Goal: Transaction & Acquisition: Book appointment/travel/reservation

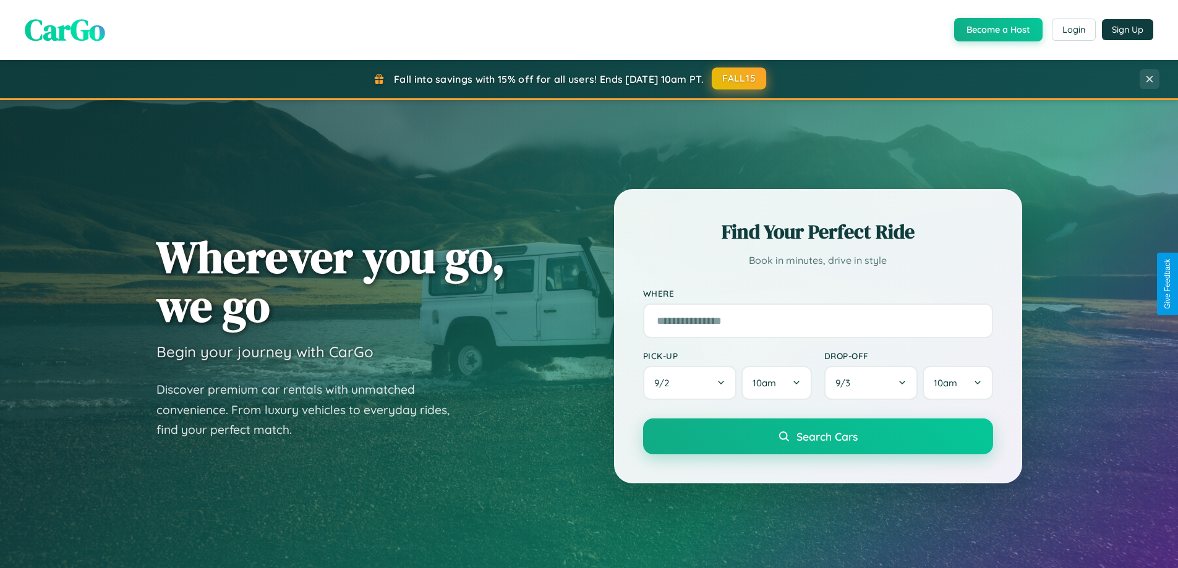
click at [740, 79] on button "FALL15" at bounding box center [739, 78] width 54 height 22
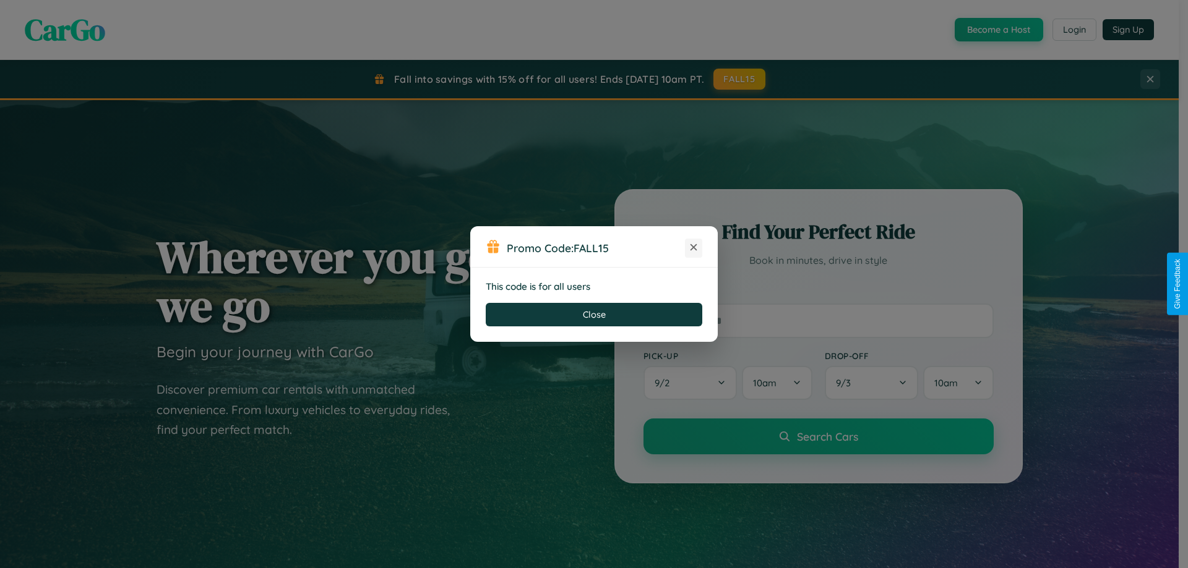
click at [693, 248] on icon at bounding box center [693, 247] width 12 height 12
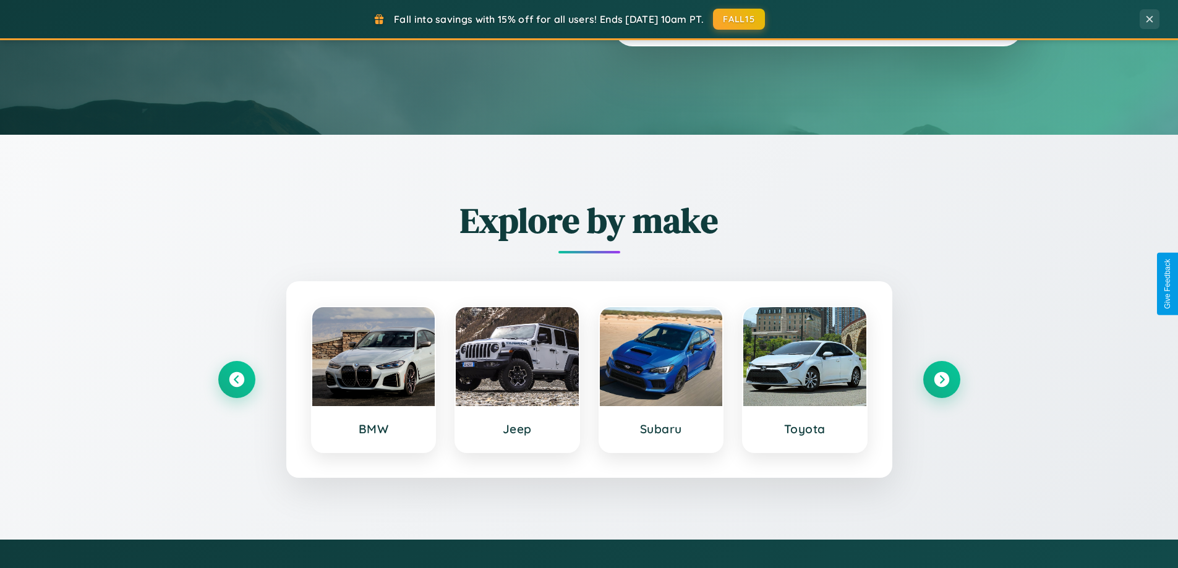
scroll to position [1449, 0]
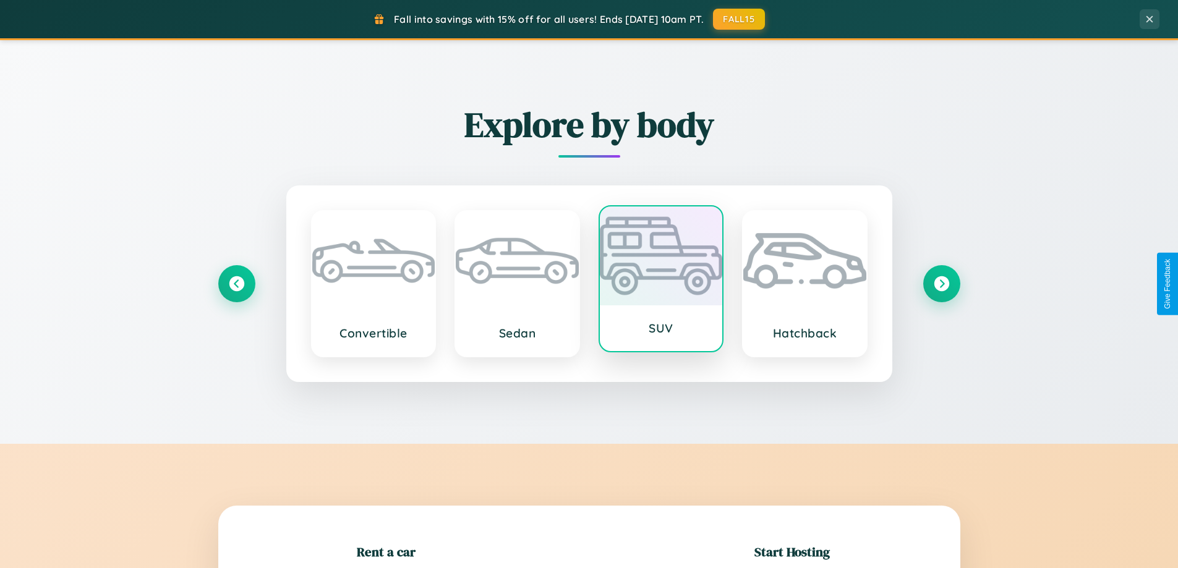
click at [661, 279] on div at bounding box center [661, 256] width 123 height 99
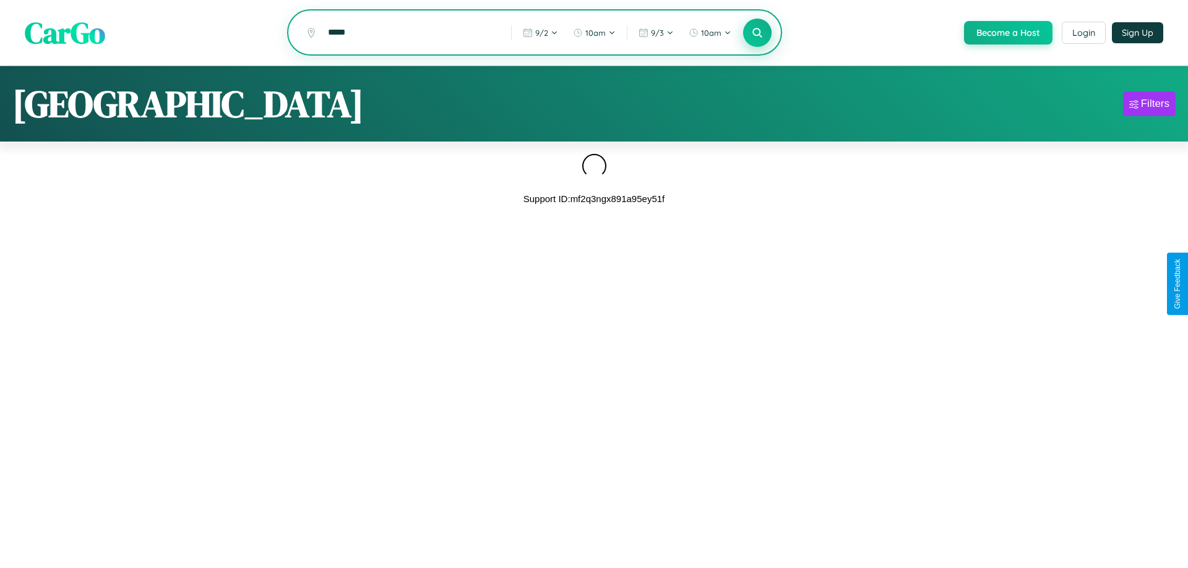
click at [756, 33] on icon at bounding box center [757, 33] width 12 height 12
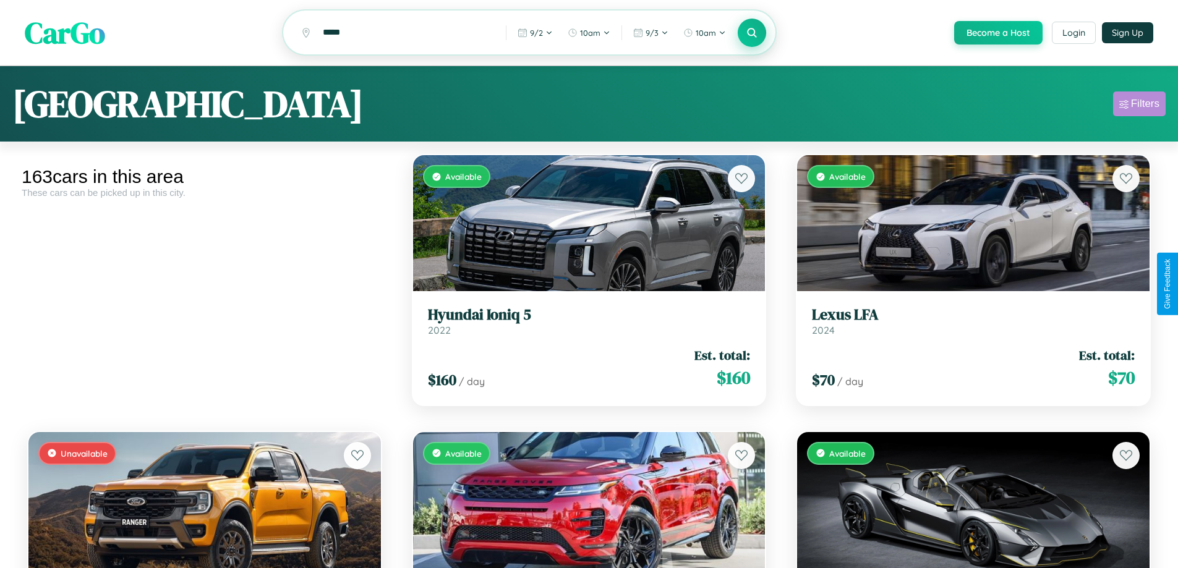
click at [1139, 106] on div "Filters" at bounding box center [1145, 104] width 28 height 12
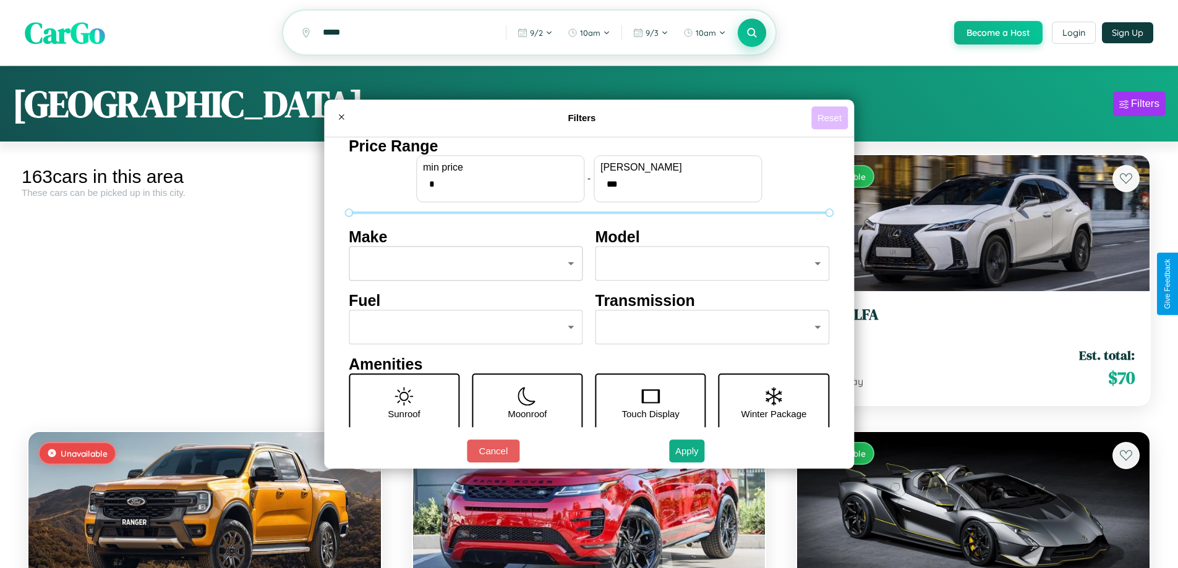
click at [831, 118] on button "Reset" at bounding box center [830, 117] width 36 height 23
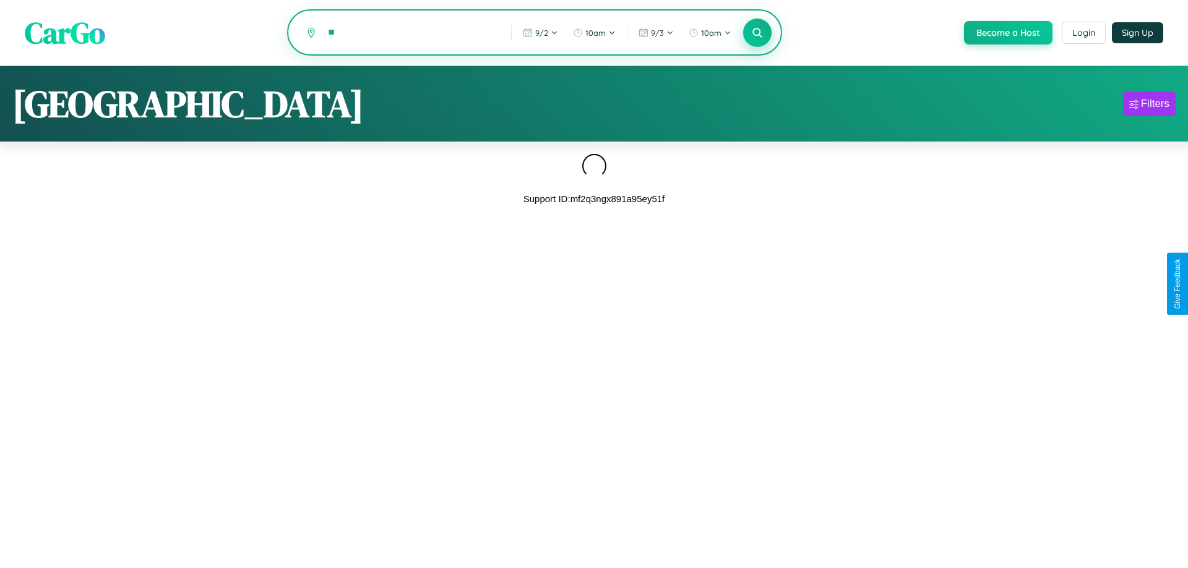
type input "*"
type input "******"
click at [756, 33] on icon at bounding box center [757, 33] width 12 height 12
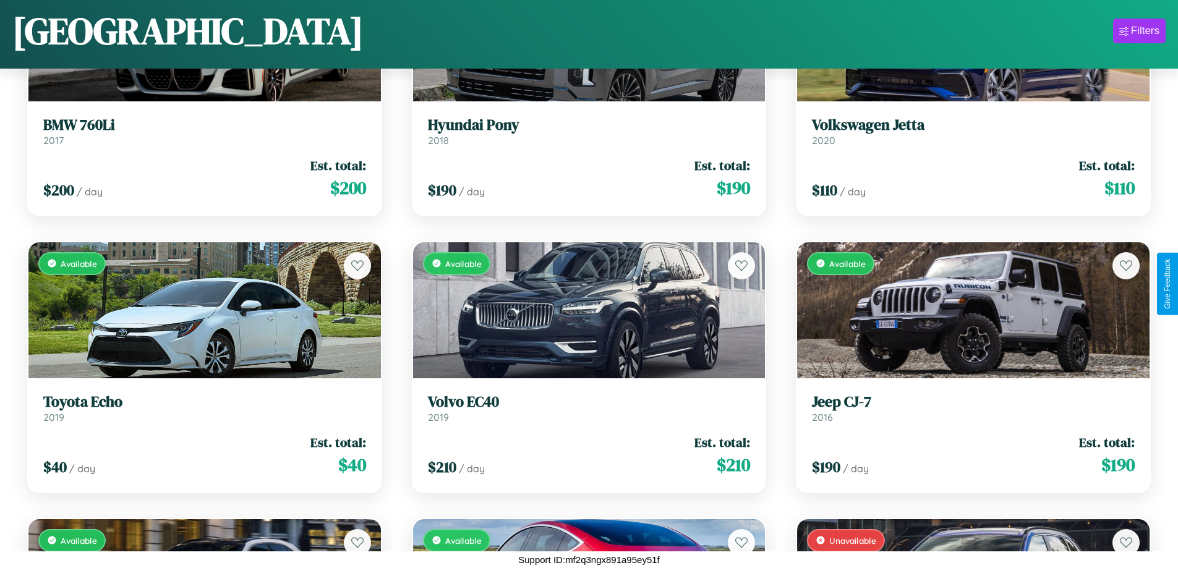
scroll to position [4606, 0]
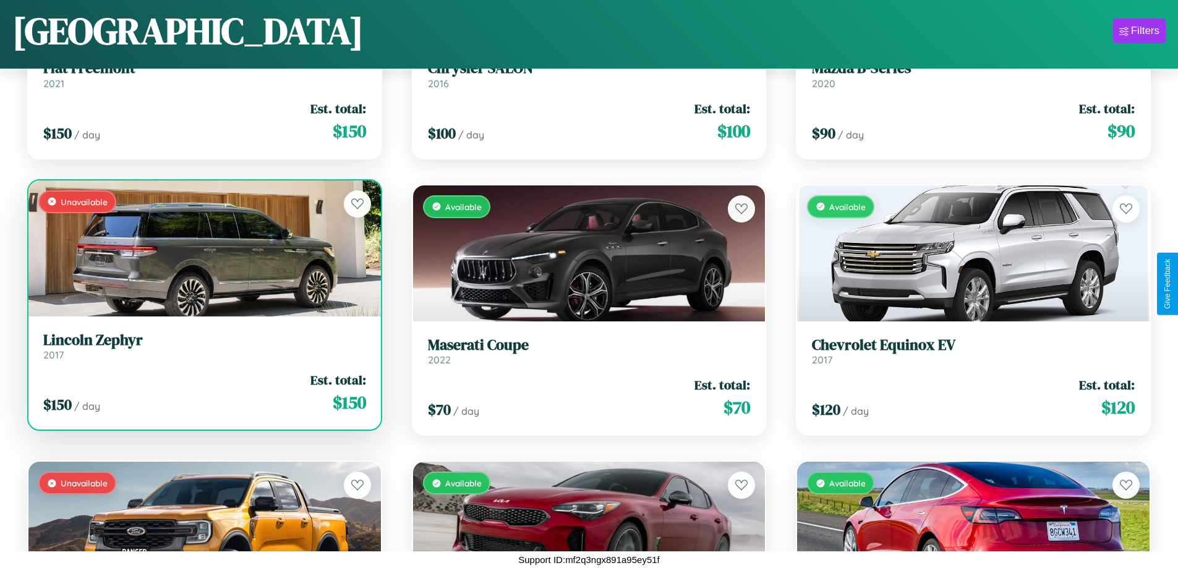
click at [203, 349] on link "Lincoln Zephyr 2017" at bounding box center [204, 347] width 323 height 30
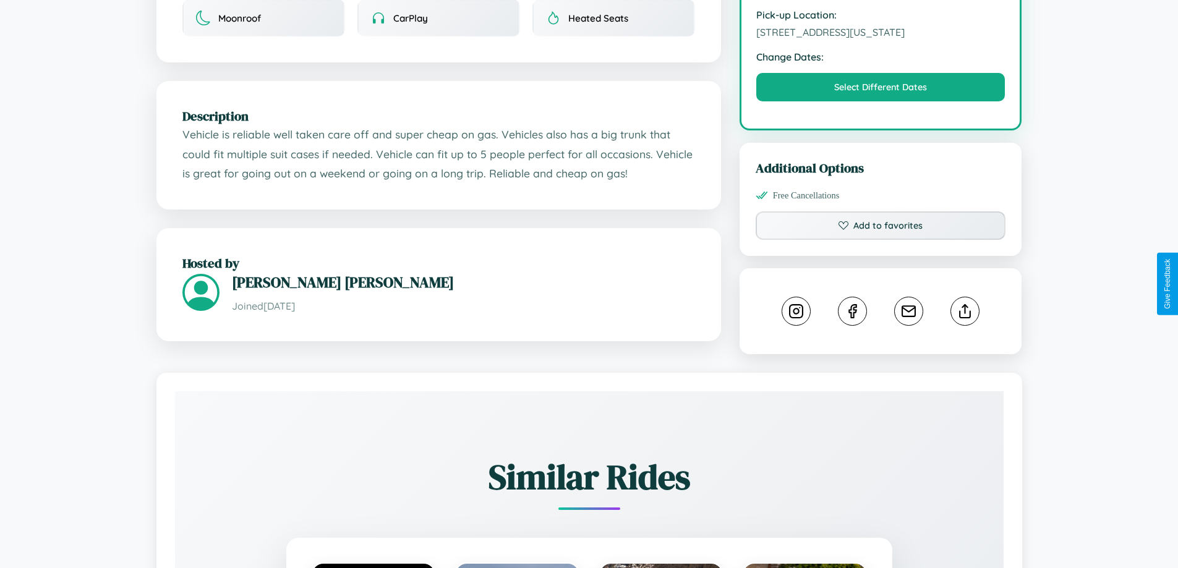
scroll to position [445, 0]
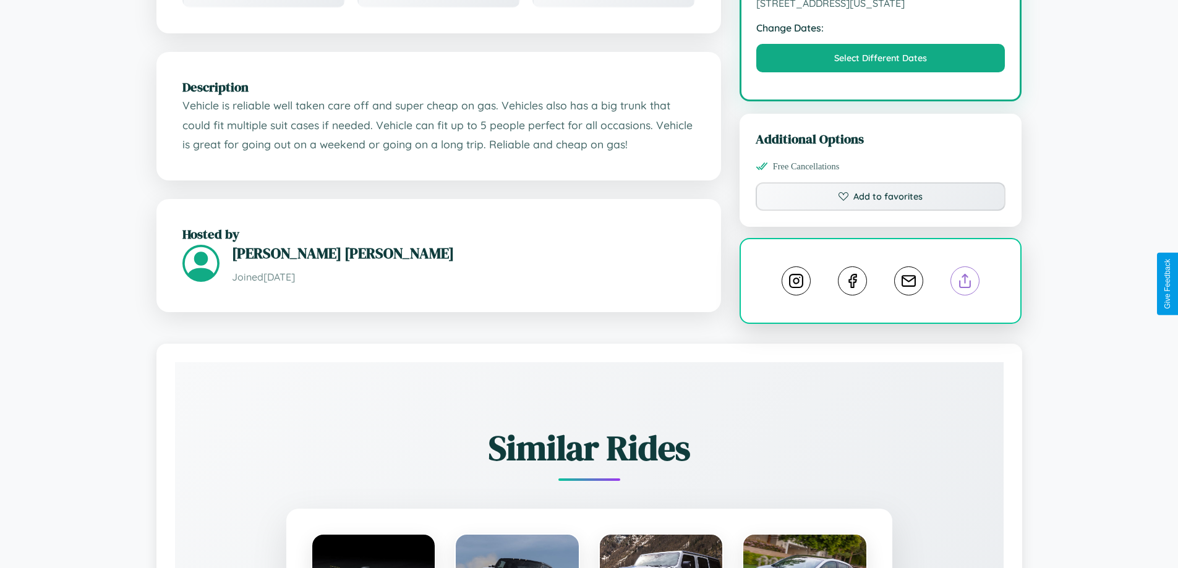
click at [966, 283] on line at bounding box center [966, 279] width 0 height 9
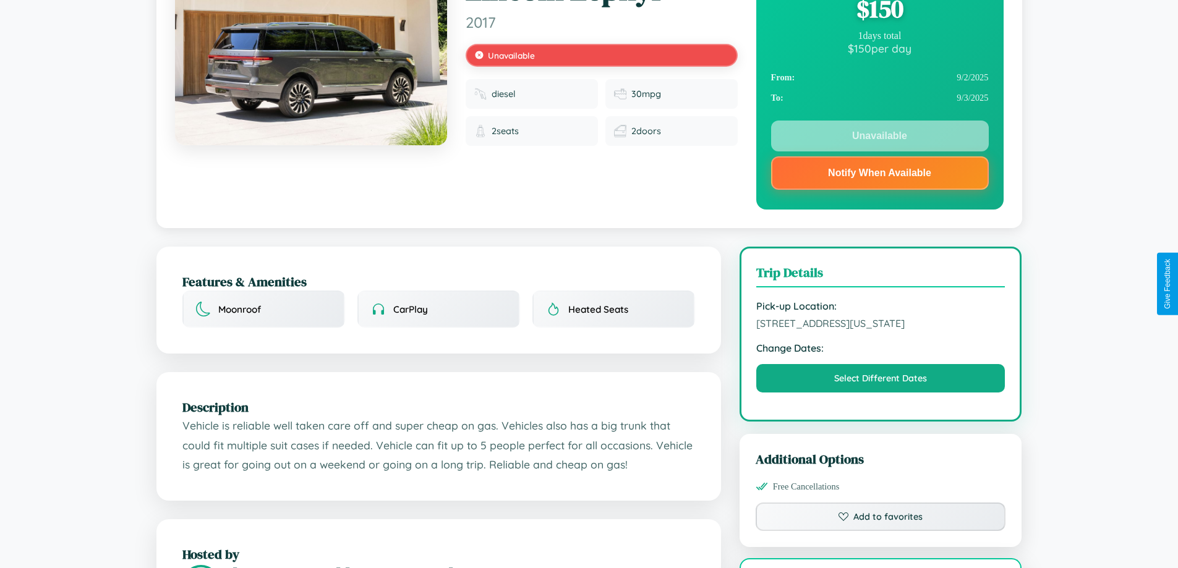
scroll to position [0, 0]
